Goal: Information Seeking & Learning: Learn about a topic

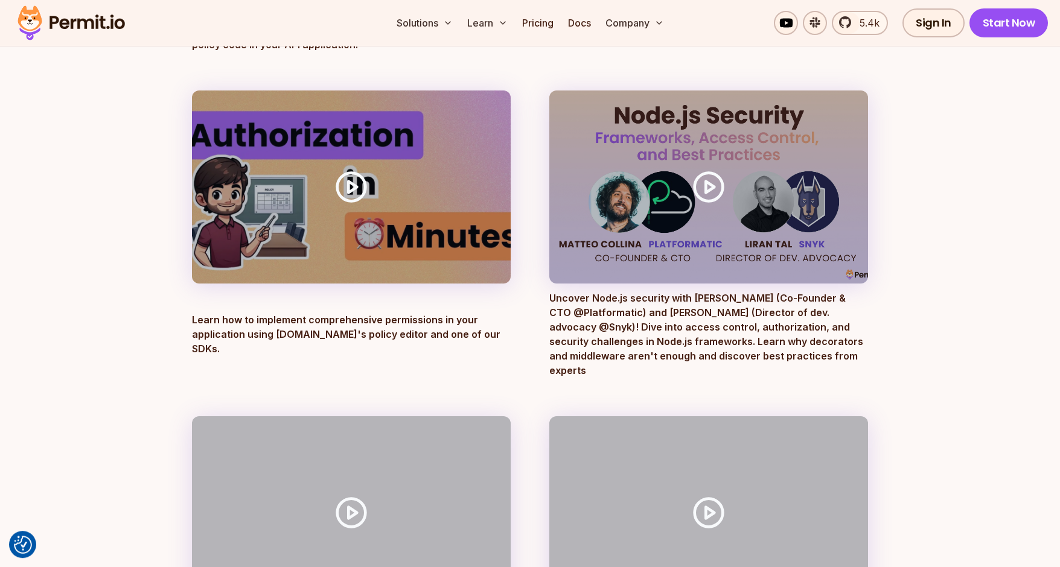
scroll to position [739, 0]
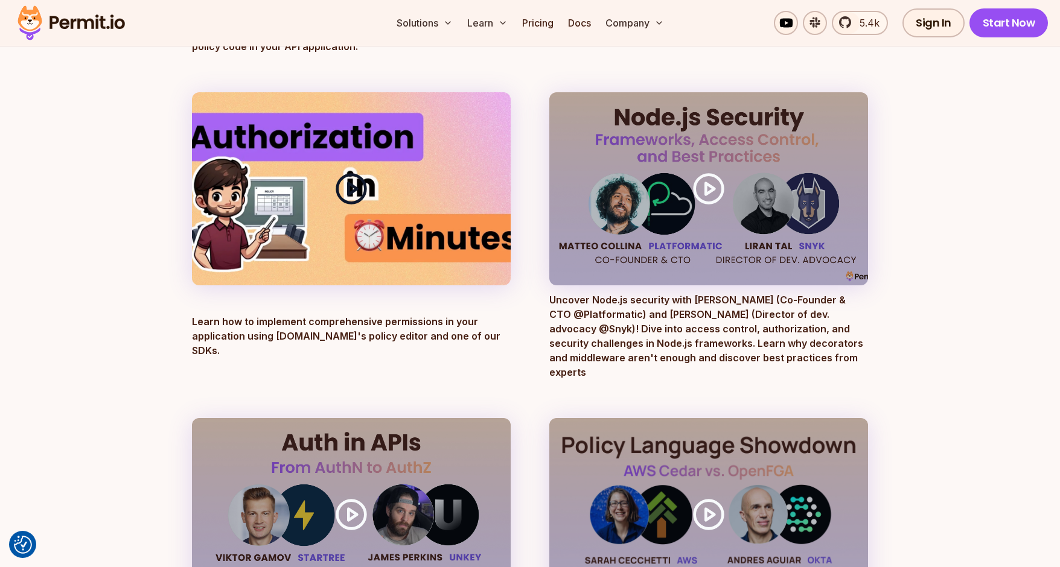
click at [357, 186] on icon at bounding box center [351, 189] width 34 height 34
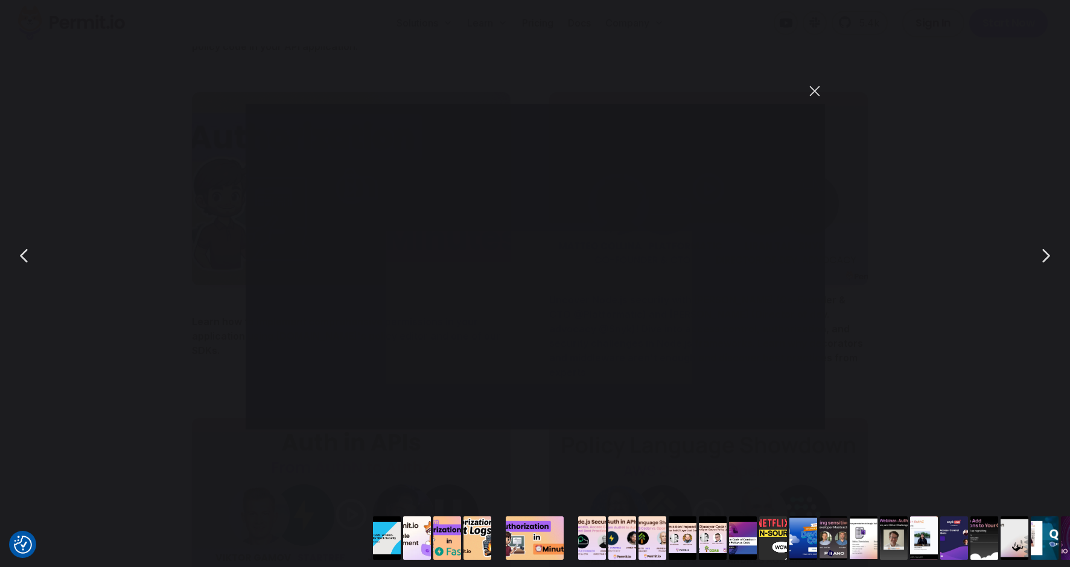
click at [814, 91] on button "You can close this modal content with the ESC key" at bounding box center [815, 91] width 21 height 21
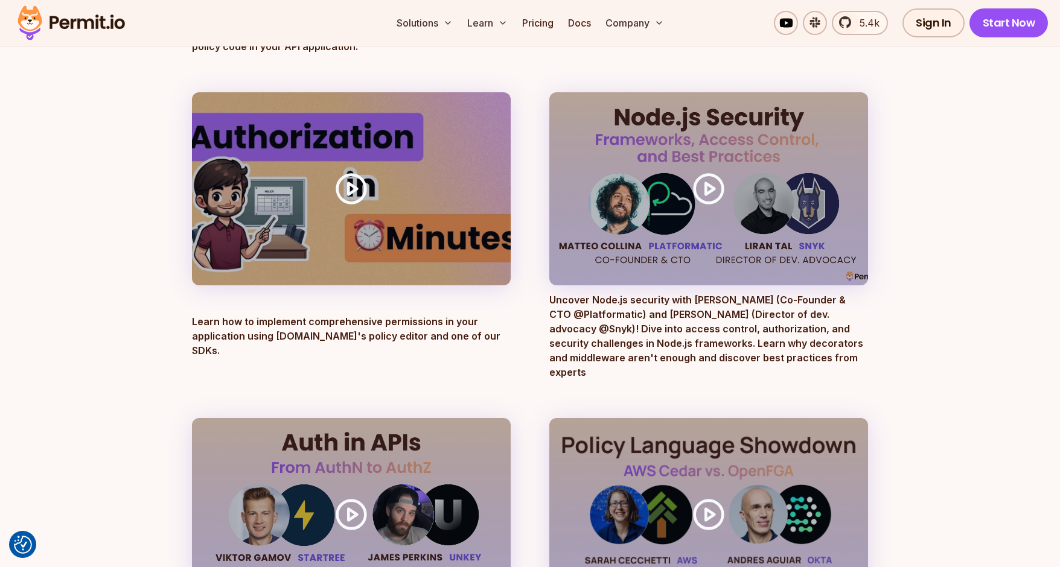
click at [540, 19] on link "Pricing" at bounding box center [537, 23] width 41 height 24
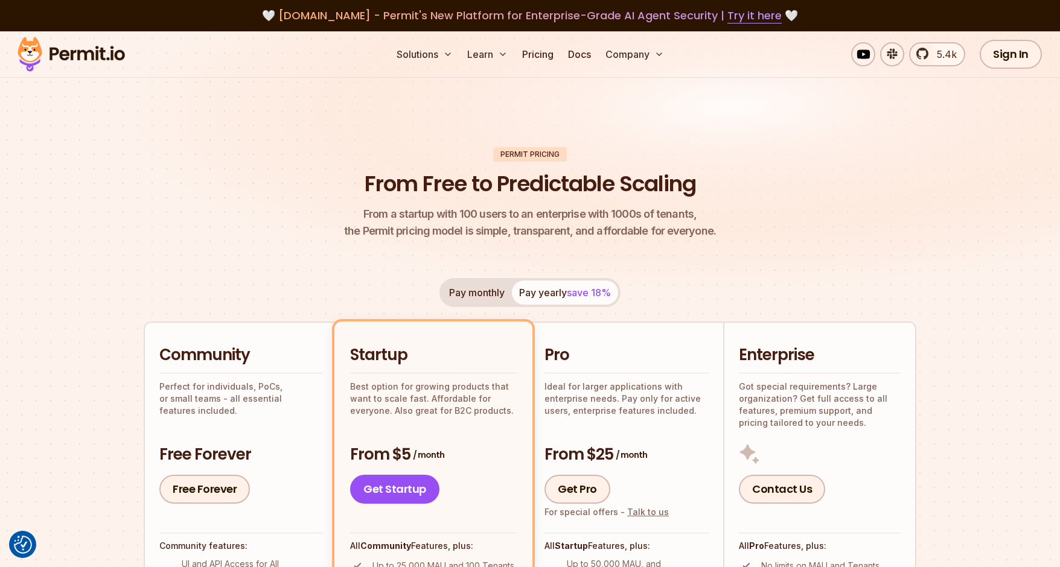
click at [479, 292] on button "Pay monthly" at bounding box center [477, 293] width 70 height 24
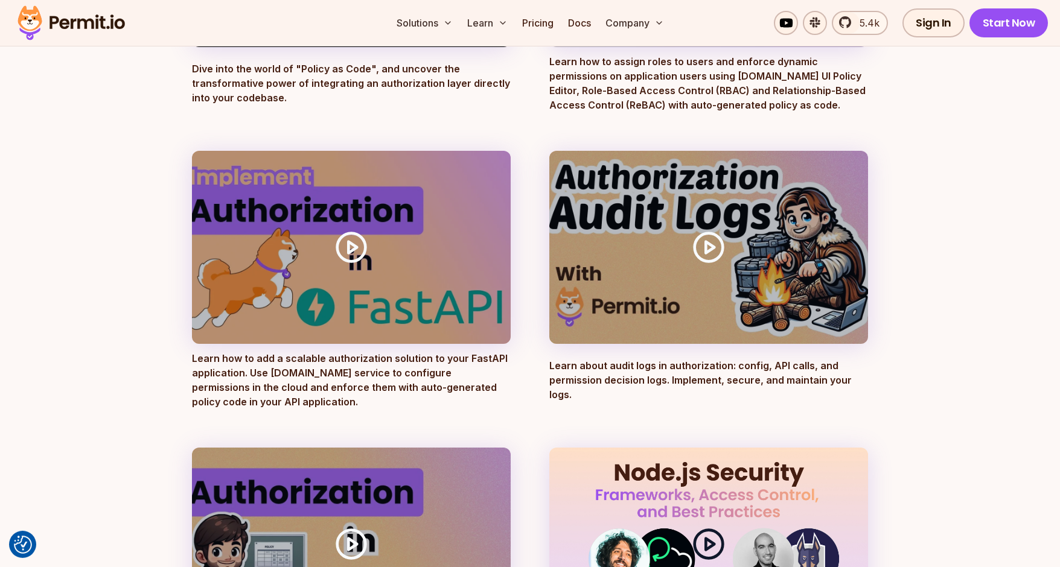
scroll to position [369, 0]
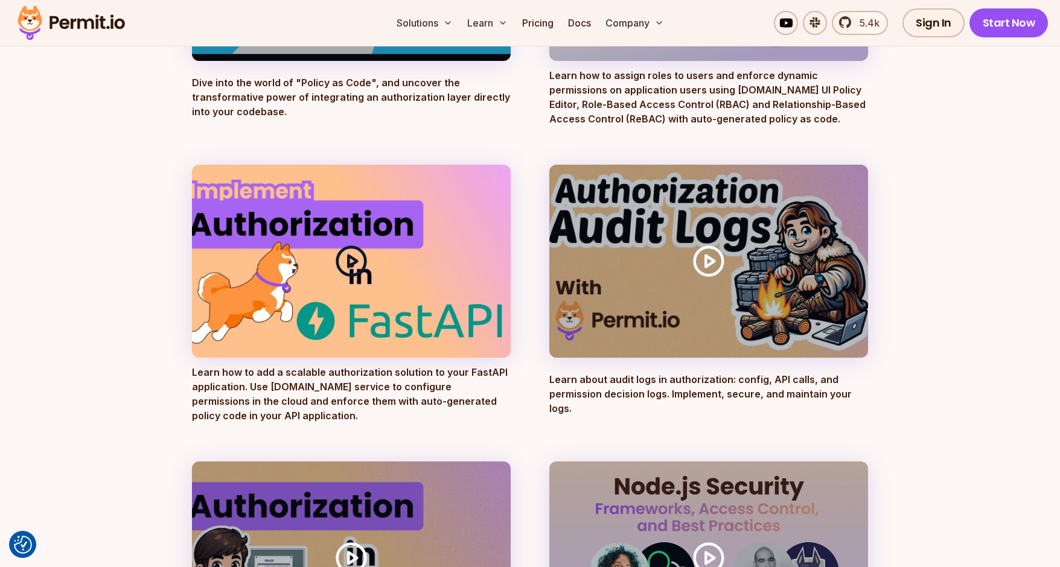
click at [351, 259] on icon at bounding box center [351, 261] width 34 height 34
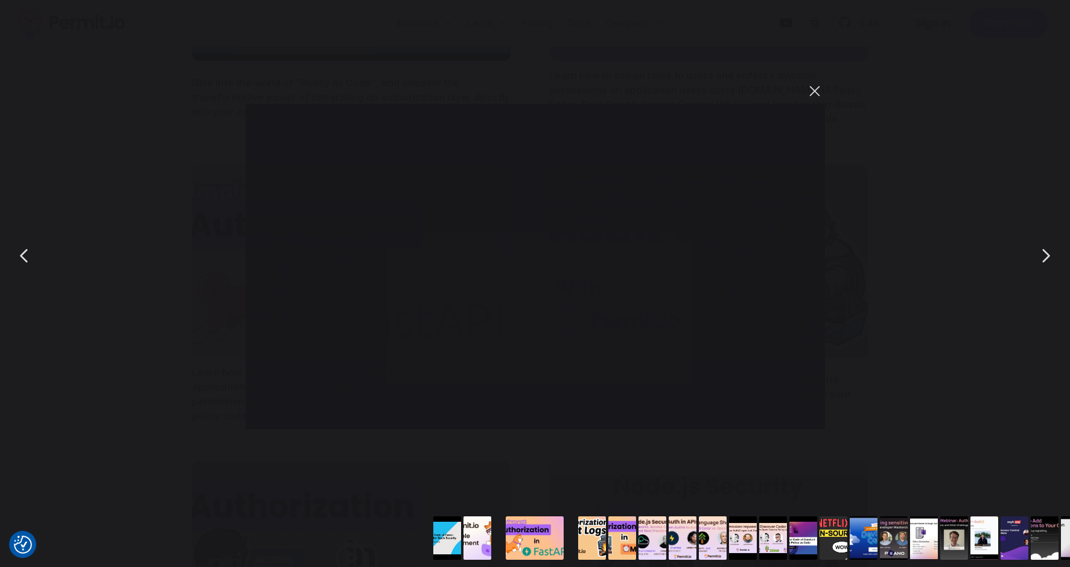
click at [814, 92] on button "You can close this modal content with the ESC key" at bounding box center [815, 91] width 21 height 21
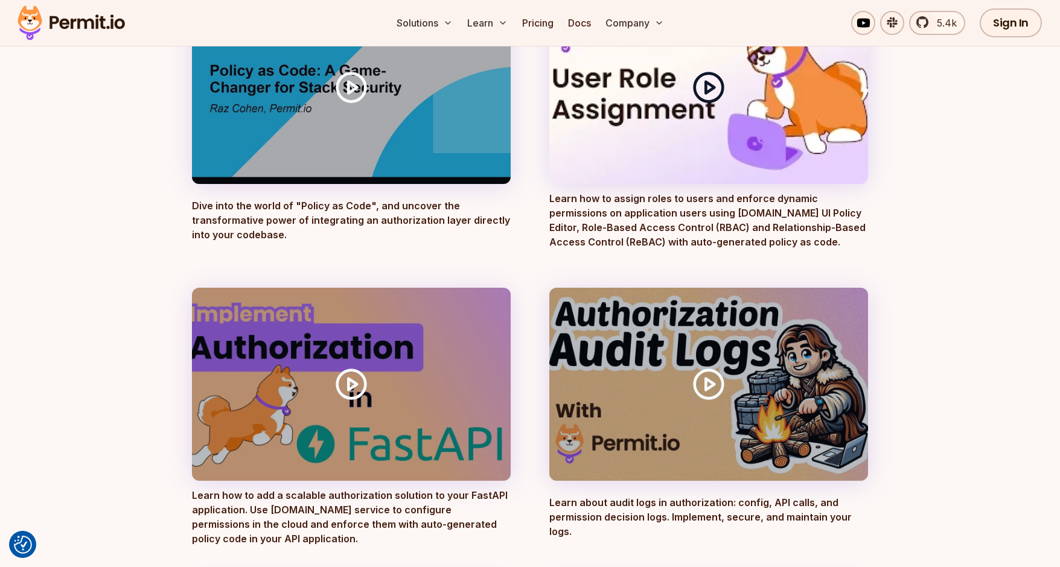
scroll to position [123, 0]
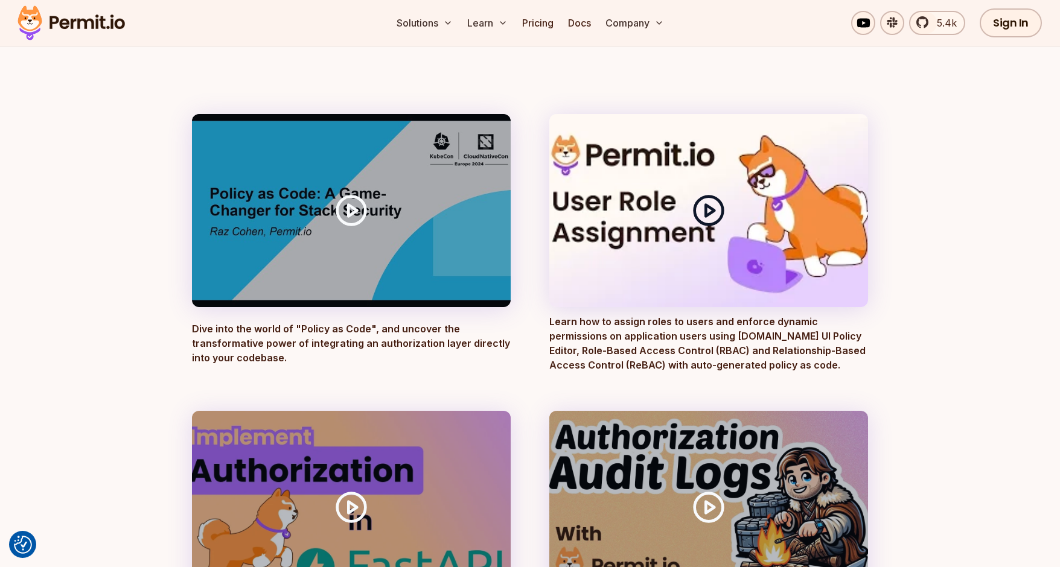
click at [712, 215] on icon at bounding box center [709, 211] width 34 height 34
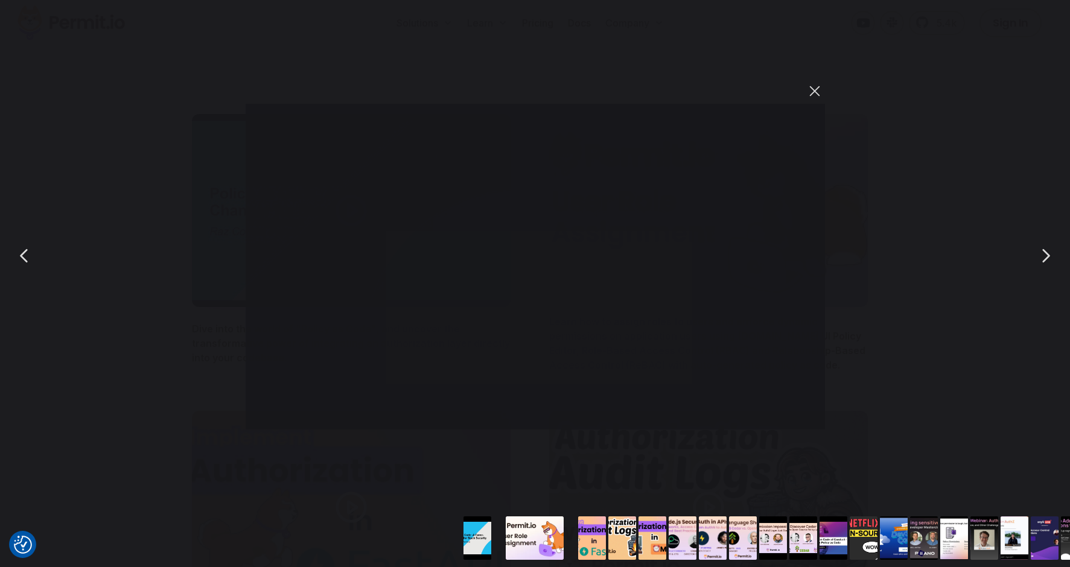
click at [817, 88] on button "You can close this modal content with the ESC key" at bounding box center [815, 91] width 21 height 21
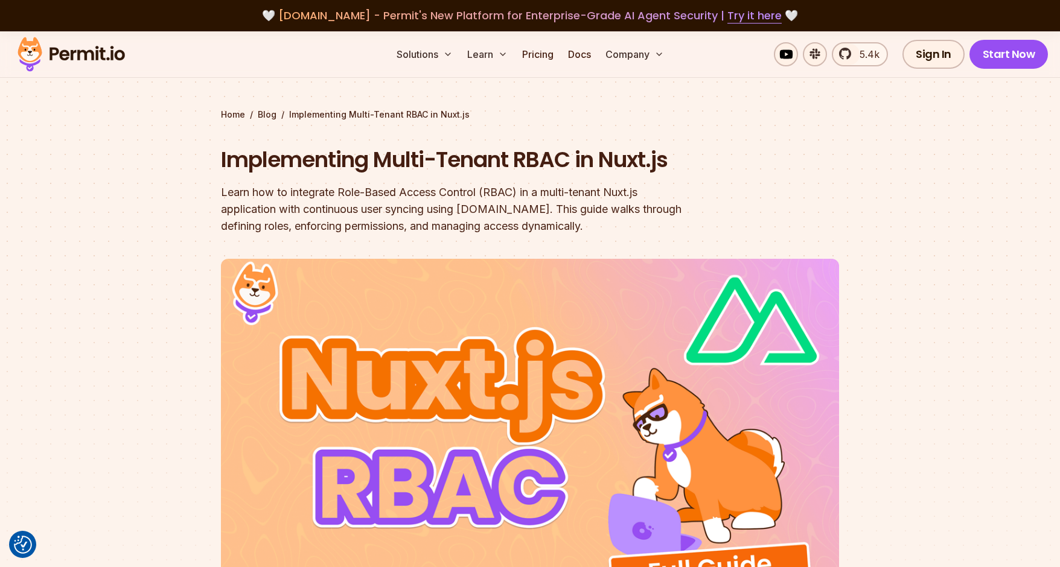
scroll to position [5732, 0]
